Goal: Book appointment/travel/reservation

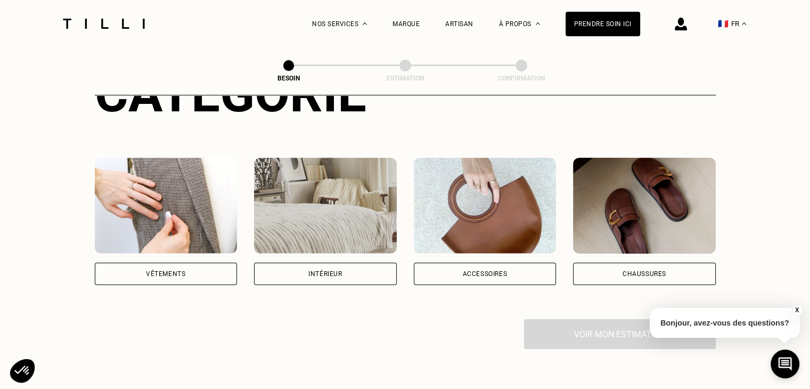
scroll to position [160, 0]
click at [490, 263] on div "Accessoires" at bounding box center [485, 274] width 143 height 22
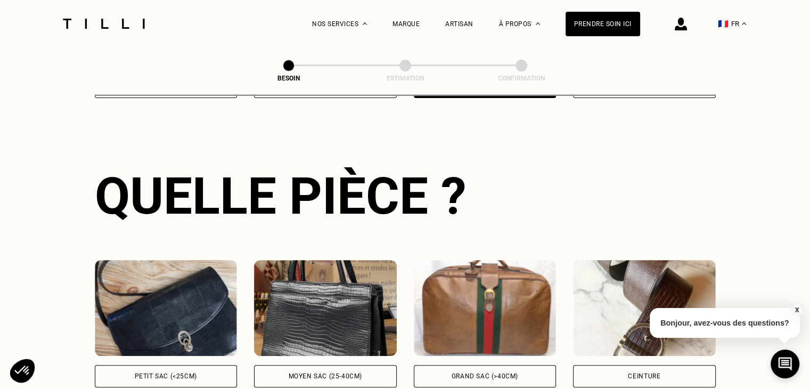
scroll to position [494, 0]
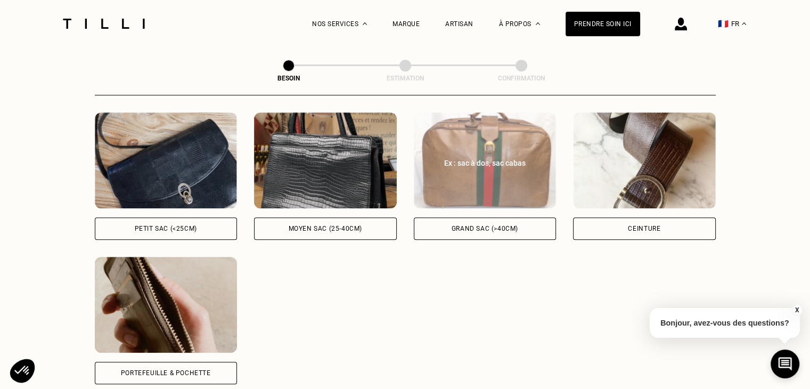
click at [501, 222] on div "Grand sac (>40cm)" at bounding box center [485, 228] width 143 height 22
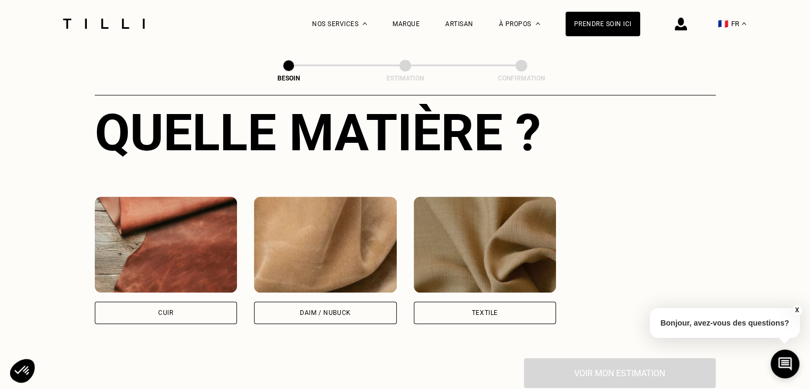
scroll to position [889, 0]
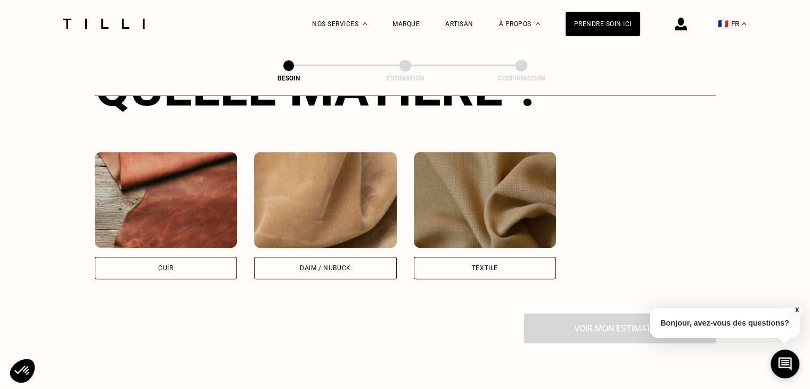
click at [179, 262] on div "Cuir" at bounding box center [166, 268] width 143 height 22
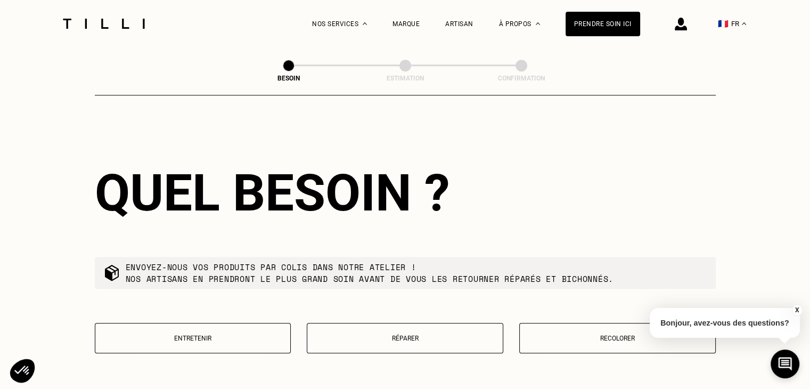
scroll to position [1148, 0]
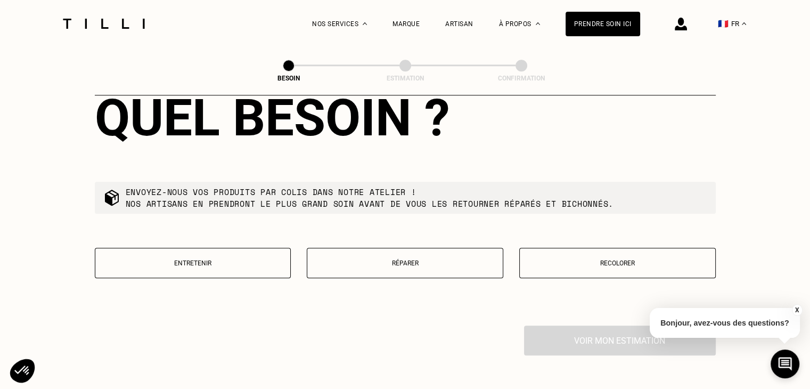
click at [446, 261] on button "Réparer" at bounding box center [405, 263] width 197 height 30
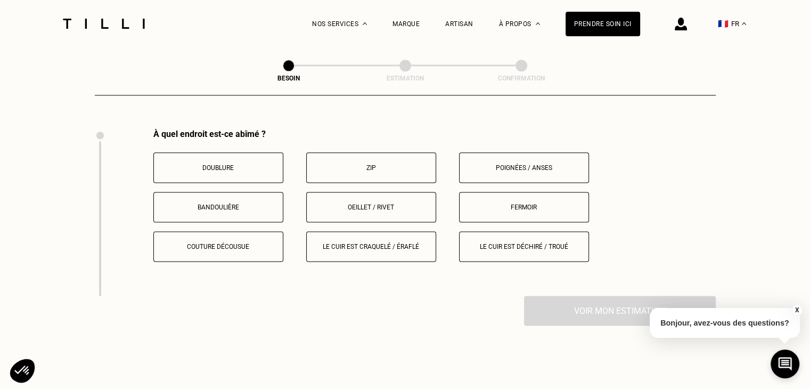
scroll to position [1347, 0]
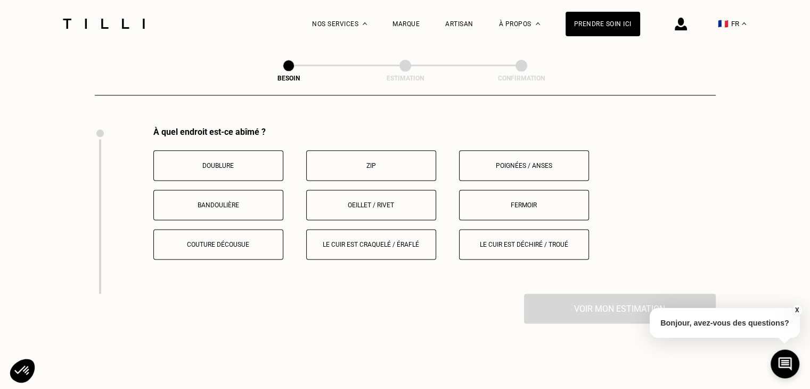
click at [542, 162] on p "Poignées / anses" at bounding box center [524, 165] width 118 height 7
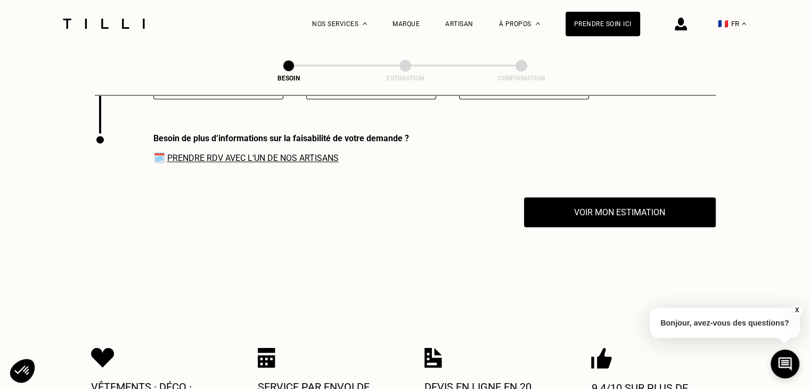
scroll to position [1514, 0]
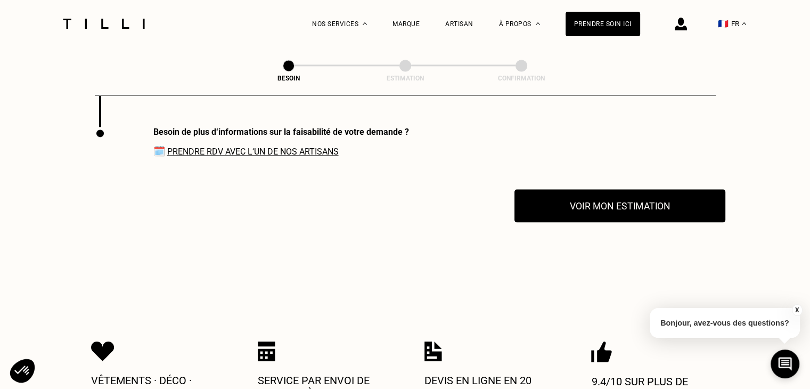
click at [624, 201] on button "Voir mon estimation" at bounding box center [620, 205] width 211 height 33
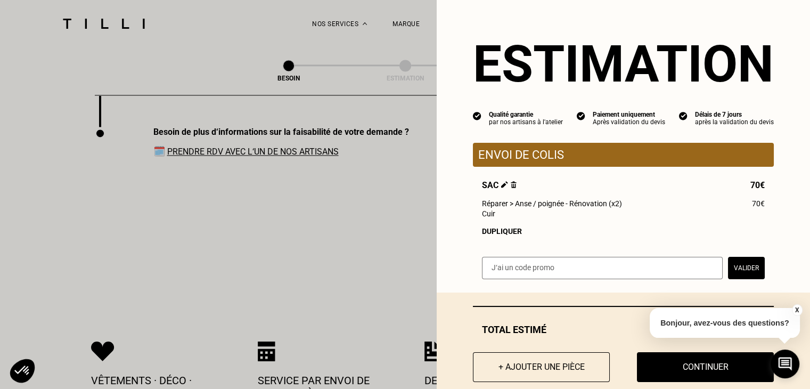
click at [795, 312] on button "X" at bounding box center [797, 310] width 11 height 12
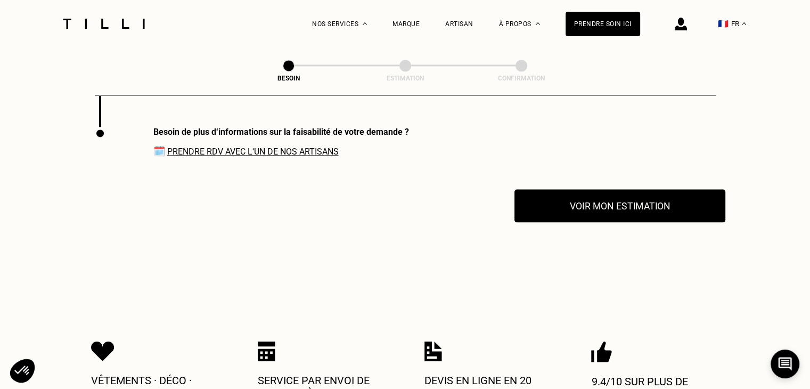
click at [650, 202] on button "Voir mon estimation" at bounding box center [620, 205] width 211 height 33
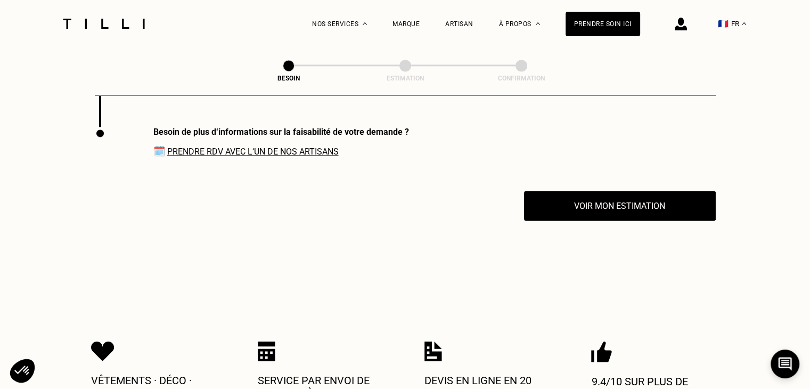
click at [300, 147] on link "Prendre RDV avec l‘un de nos artisans" at bounding box center [253, 152] width 172 height 10
